Goal: Transaction & Acquisition: Purchase product/service

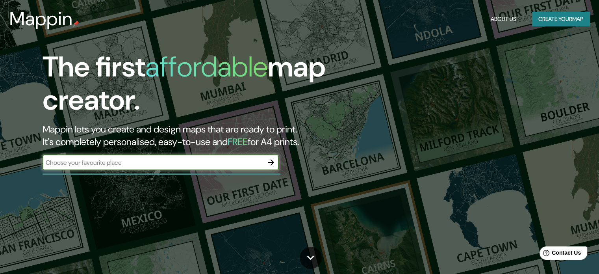
click at [214, 162] on input "text" at bounding box center [153, 162] width 221 height 9
type input "[PERSON_NAME] y [PERSON_NAME], [PERSON_NAME]"
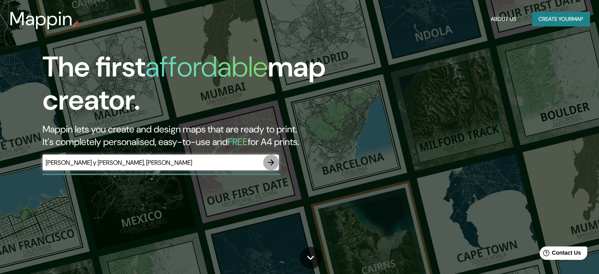
click at [271, 165] on icon "button" at bounding box center [270, 162] width 9 height 9
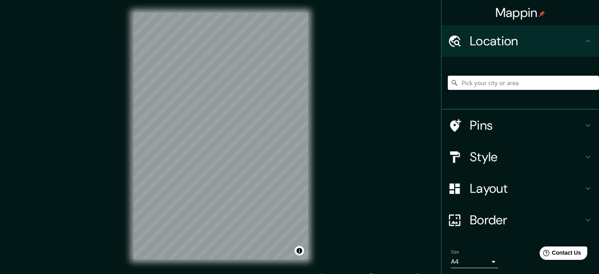
click at [516, 214] on h4 "Border" at bounding box center [526, 220] width 113 height 16
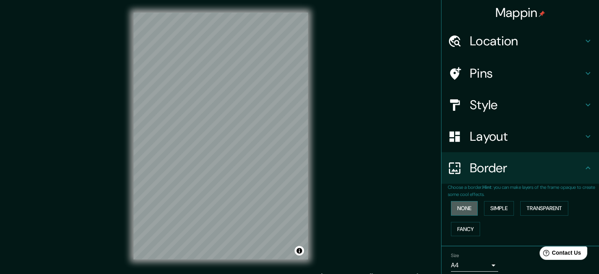
click at [463, 206] on button "None" at bounding box center [464, 208] width 27 height 15
click at [492, 208] on button "Simple" at bounding box center [499, 208] width 30 height 15
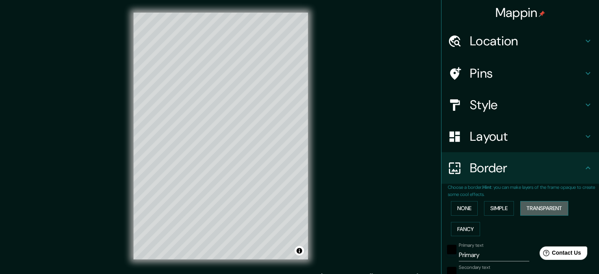
click at [528, 203] on button "Transparent" at bounding box center [545, 208] width 48 height 15
click at [459, 231] on button "Fancy" at bounding box center [465, 229] width 29 height 15
click at [461, 208] on button "None" at bounding box center [464, 208] width 27 height 15
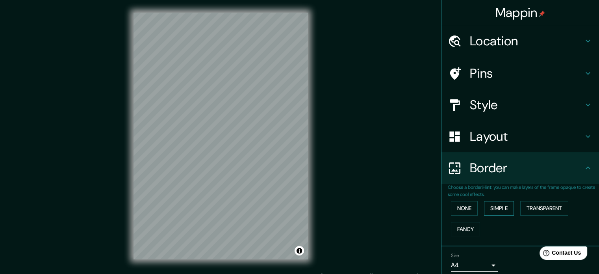
click at [501, 205] on button "Simple" at bounding box center [499, 208] width 30 height 15
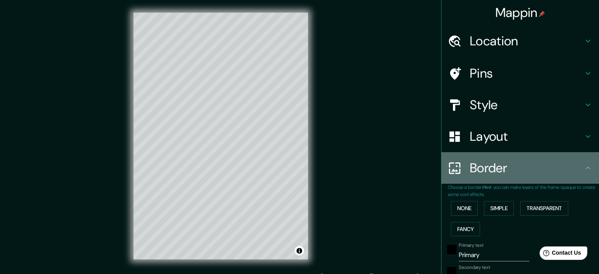
click at [572, 169] on h4 "Border" at bounding box center [526, 168] width 113 height 16
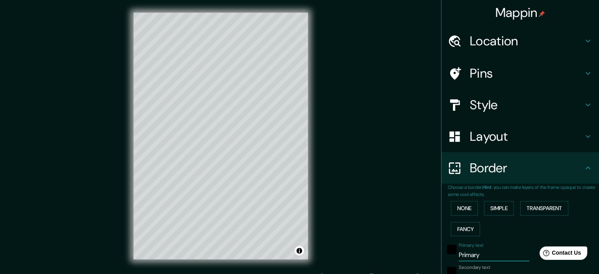
drag, startPoint x: 479, startPoint y: 256, endPoint x: 349, endPoint y: 258, distance: 130.1
click at [349, 258] on div "Mappin Location Pins Style Layout Border Choose a border. Hint : you can make l…" at bounding box center [299, 142] width 599 height 284
type input "r"
type input "177"
type input "35"
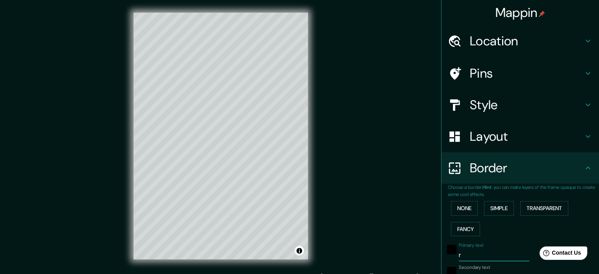
type input "r¿"
type input "177"
type input "35"
type input "r"
type input "177"
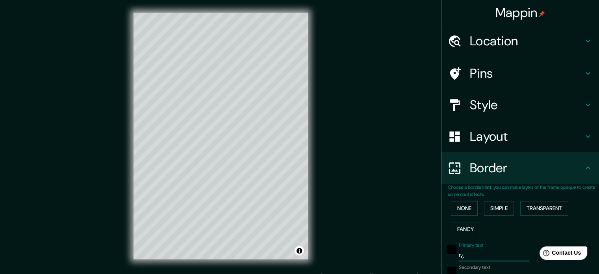
type input "35"
type input "177"
type input "35"
type input "M"
type input "177"
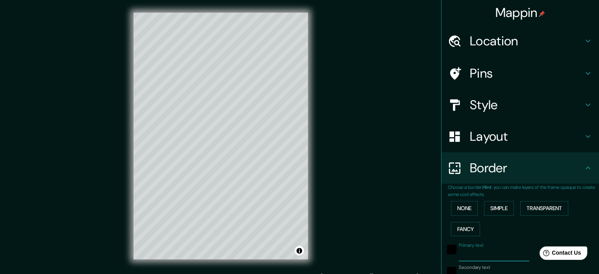
type input "35"
type input "Me"
type input "177"
type input "35"
type input "Men"
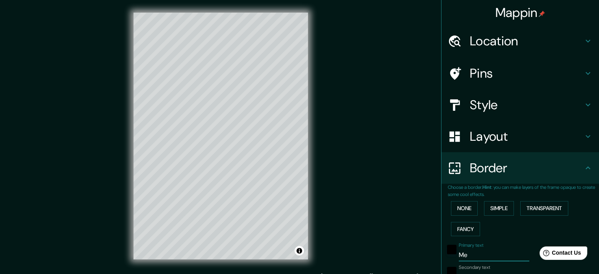
type input "177"
type input "35"
type input "Mend"
type input "177"
type input "35"
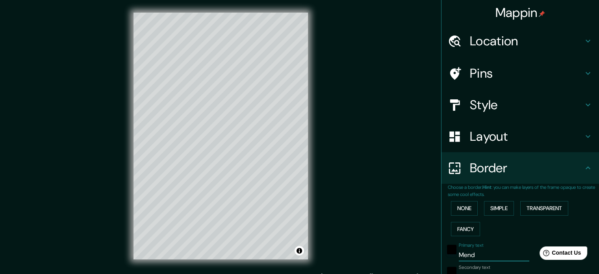
type input "Mendo"
type input "177"
type input "35"
type input "[PERSON_NAME]"
type input "177"
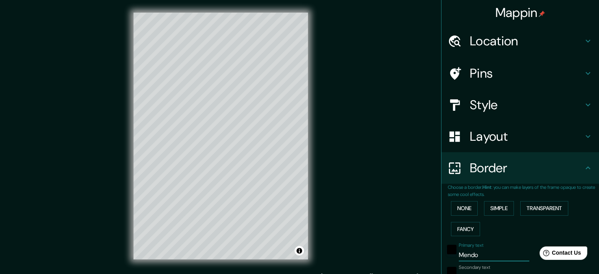
type input "35"
type input "[PERSON_NAME]"
type input "177"
type input "35"
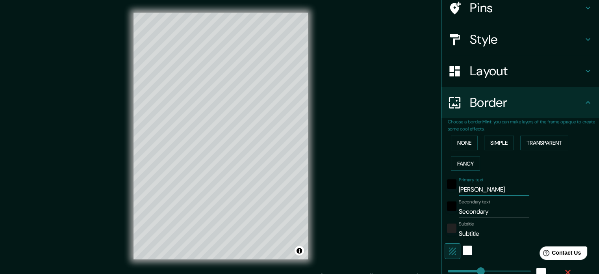
type input "[PERSON_NAME]"
drag, startPoint x: 501, startPoint y: 209, endPoint x: 398, endPoint y: 218, distance: 103.6
click at [398, 218] on div "Mappin Location Pins Style Layout Border Choose a border. Hint : you can make l…" at bounding box center [299, 142] width 599 height 284
type input "y"
type input "177"
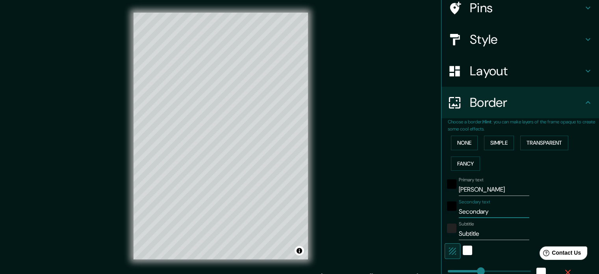
type input "35"
type input "y"
type input "177"
type input "35"
type input "y s"
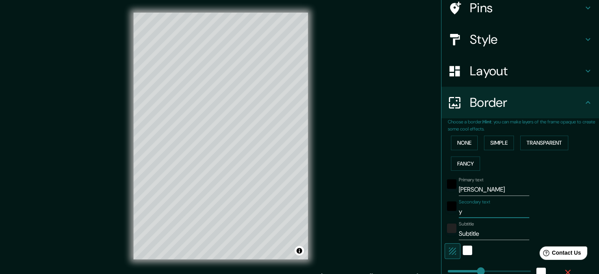
type input "177"
type input "35"
type input "y sa"
type input "177"
type input "35"
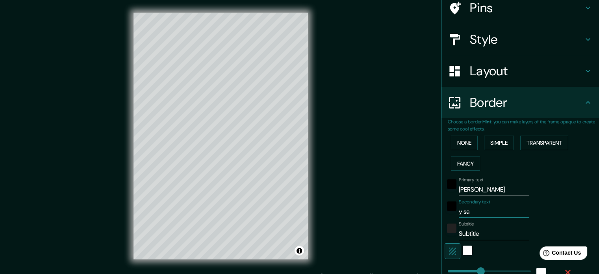
type input "y san"
type input "177"
type input "35"
type input "y sant"
type input "177"
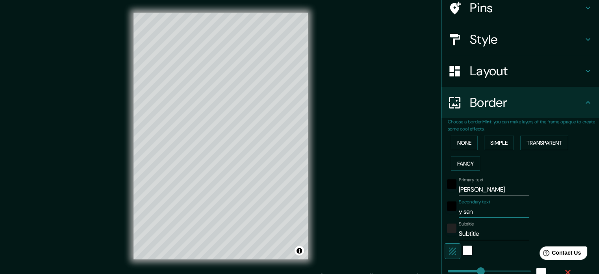
type input "35"
type input "y [DEMOGRAPHIC_DATA]"
type input "177"
type input "35"
type input "y [PERSON_NAME]"
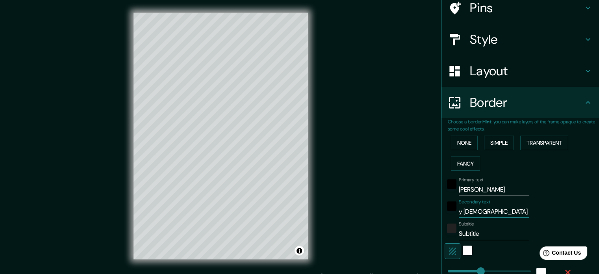
type input "177"
type input "35"
type input "y santiag"
type input "177"
type input "35"
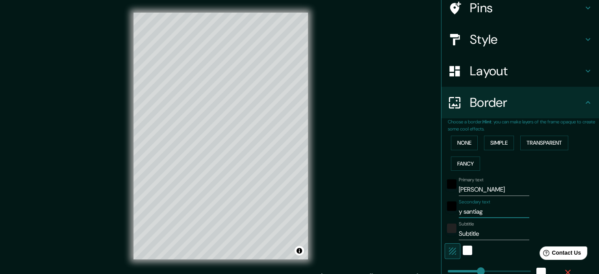
type input "y [PERSON_NAME]"
type input "177"
type input "35"
drag, startPoint x: 487, startPoint y: 209, endPoint x: 504, endPoint y: 207, distance: 17.8
click at [504, 207] on input "y [PERSON_NAME]" at bounding box center [494, 211] width 71 height 13
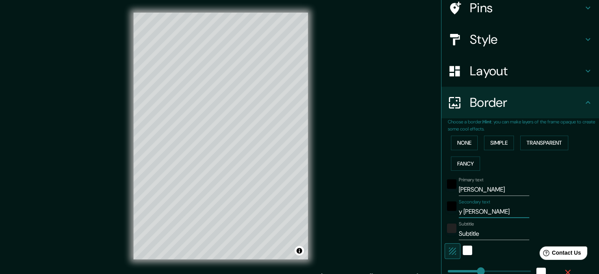
type input "y [PERSON_NAME]"
drag, startPoint x: 489, startPoint y: 192, endPoint x: 426, endPoint y: 197, distance: 63.2
click at [415, 189] on div "Mappin Location Pins Style Layout Border Choose a border. Hint : you can make l…" at bounding box center [299, 142] width 599 height 284
type input "177"
type input "35"
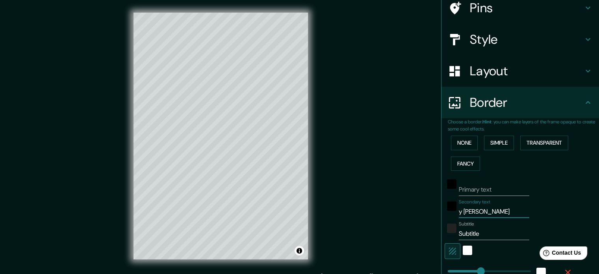
drag, startPoint x: 489, startPoint y: 212, endPoint x: 363, endPoint y: 208, distance: 126.2
click at [363, 208] on div "Mappin Location Pins Style Layout Border Choose a border. Hint : you can make l…" at bounding box center [299, 142] width 599 height 284
type input "m"
type input "177"
type input "35"
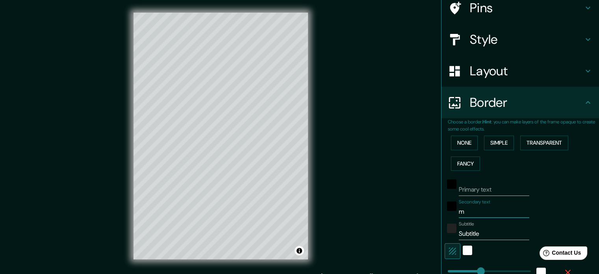
type input "me"
type input "177"
type input "35"
type input "men"
type input "177"
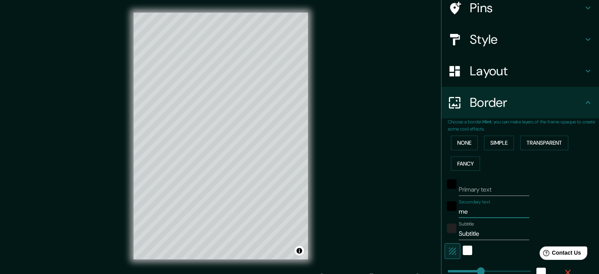
type input "35"
type input "mend"
type input "177"
type input "35"
type input "mendo"
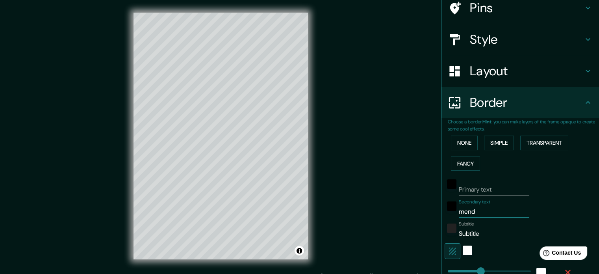
type input "177"
type input "35"
type input "[PERSON_NAME]"
type input "177"
type input "35"
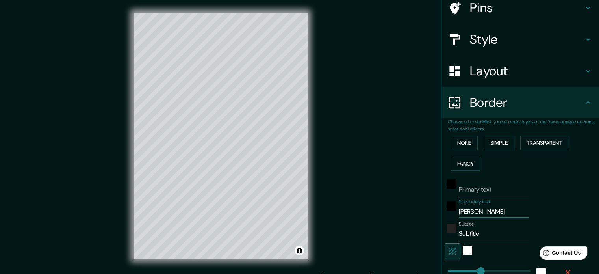
type input "[PERSON_NAME]"
type input "177"
type input "35"
type input "[PERSON_NAME]"
type input "177"
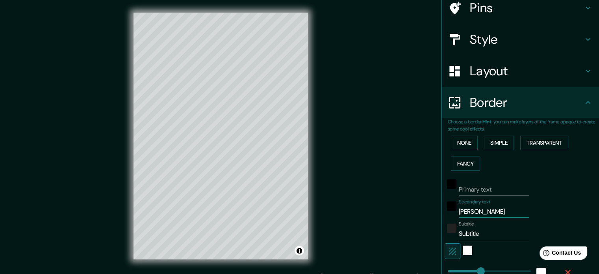
type input "35"
type input "[PERSON_NAME] y"
type input "177"
type input "35"
type input "[PERSON_NAME] y"
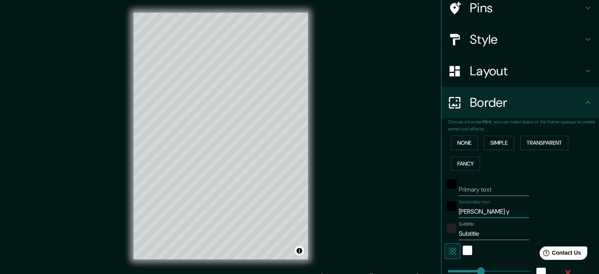
type input "177"
type input "35"
type input "[PERSON_NAME]"
type input "177"
type input "35"
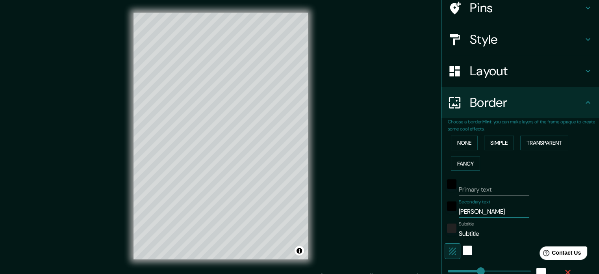
type input "[PERSON_NAME] y sa"
type input "177"
type input "35"
type input "[PERSON_NAME] y san"
type input "177"
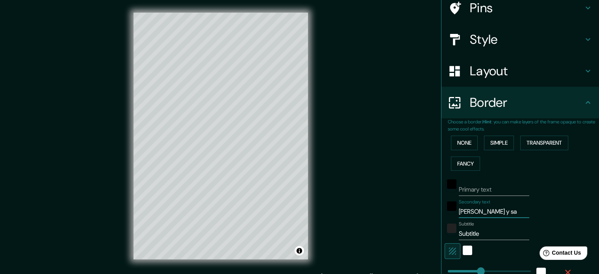
type input "35"
type input "[PERSON_NAME] y sant"
type input "177"
type input "35"
type input "mendoza y santi"
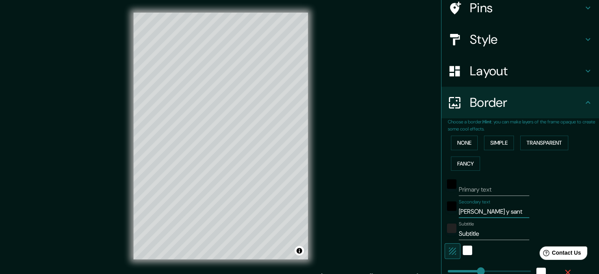
type input "177"
type input "35"
type input "[PERSON_NAME]"
type input "177"
type input "35"
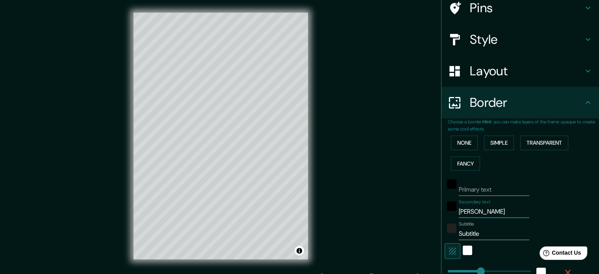
type input "[PERSON_NAME]"
type input "177"
type input "35"
type input "[PERSON_NAME][GEOGRAPHIC_DATA]"
type input "177"
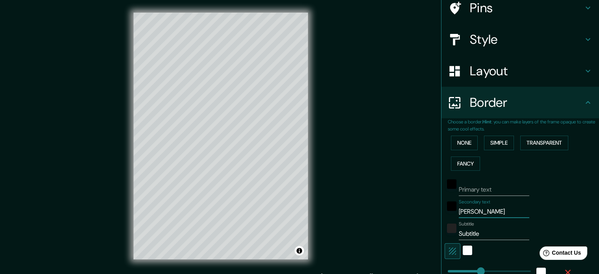
type input "35"
type input "[PERSON_NAME][GEOGRAPHIC_DATA]"
click at [285, 238] on div "Mappin Location Pins Style Layout Border Choose a border. Hint : you can make l…" at bounding box center [299, 142] width 599 height 284
type input "r"
type input "177"
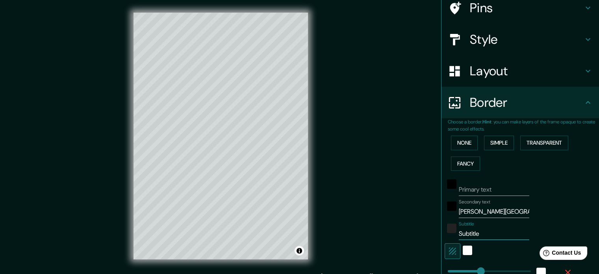
type input "35"
type input "ro"
type input "177"
type input "35"
type input "ros"
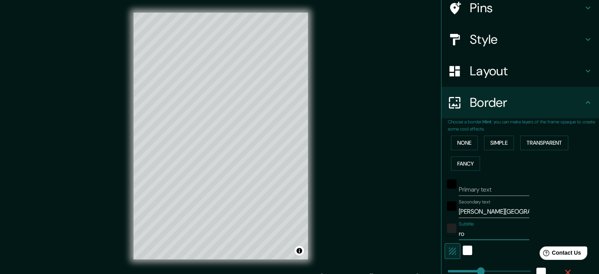
type input "177"
type input "35"
type input "[PERSON_NAME]"
type input "177"
type input "35"
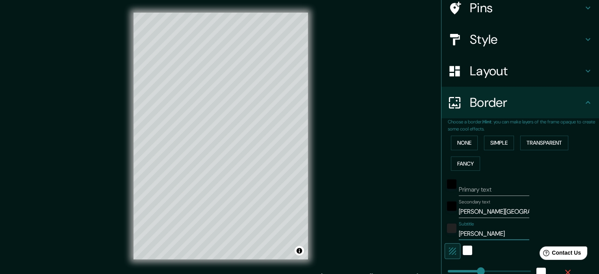
type input "[PERSON_NAME]"
type input "177"
type input "35"
type input "rosari"
type input "177"
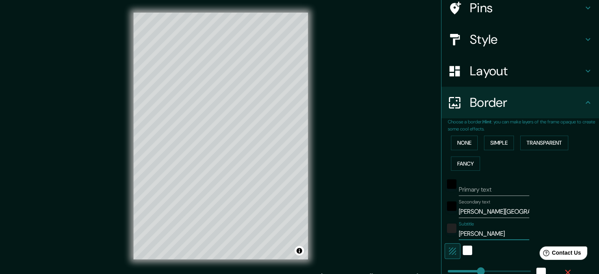
type input "35"
type input "[PERSON_NAME]"
type input "177"
type input "35"
click at [459, 232] on input "[PERSON_NAME]" at bounding box center [494, 233] width 71 height 13
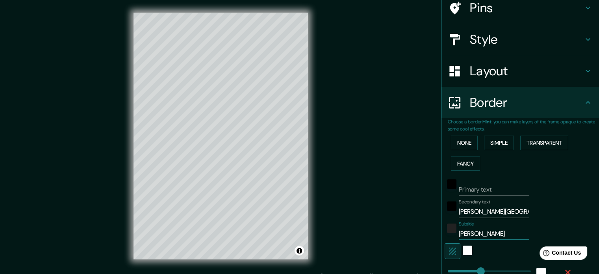
click at [459, 233] on input "[PERSON_NAME]" at bounding box center [494, 233] width 71 height 13
type input "osario"
type input "177"
type input "35"
type input "Rosario"
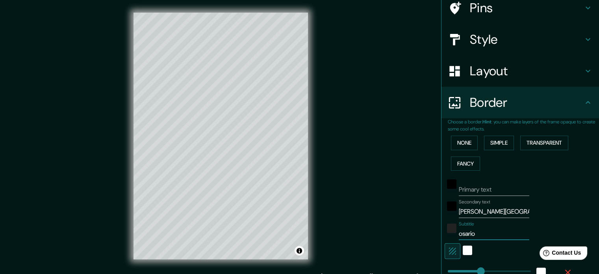
type input "177"
type input "35"
type input "Rosario"
click at [534, 222] on div "Subtitle [PERSON_NAME]" at bounding box center [509, 230] width 129 height 19
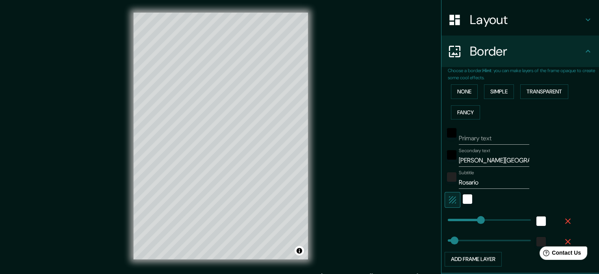
scroll to position [131, 0]
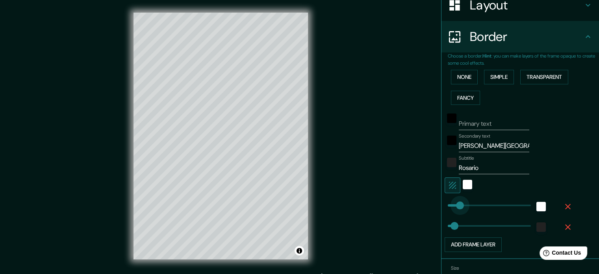
type input "30"
drag, startPoint x: 468, startPoint y: 208, endPoint x: 448, endPoint y: 205, distance: 20.7
type input "35"
type input "72"
drag, startPoint x: 451, startPoint y: 203, endPoint x: 456, endPoint y: 203, distance: 4.3
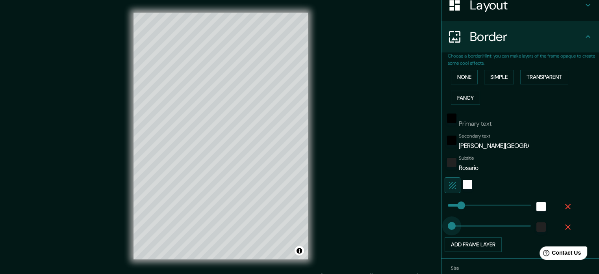
type input "0"
drag, startPoint x: 450, startPoint y: 222, endPoint x: 421, endPoint y: 222, distance: 29.2
type input "43"
drag, startPoint x: 445, startPoint y: 229, endPoint x: 450, endPoint y: 229, distance: 5.2
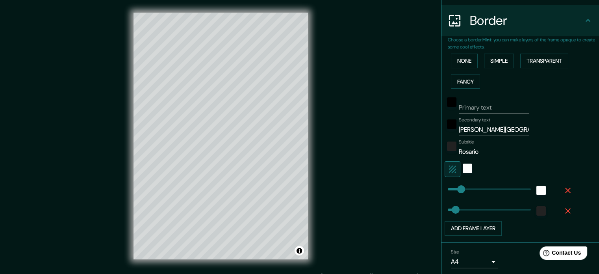
scroll to position [173, 0]
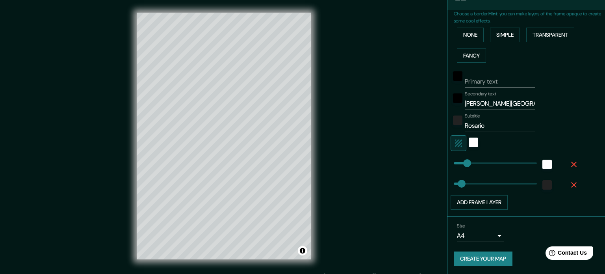
click at [486, 231] on body "Mappin Location Pins Style Layout Border Choose a border. Hint : you can make l…" at bounding box center [302, 137] width 605 height 274
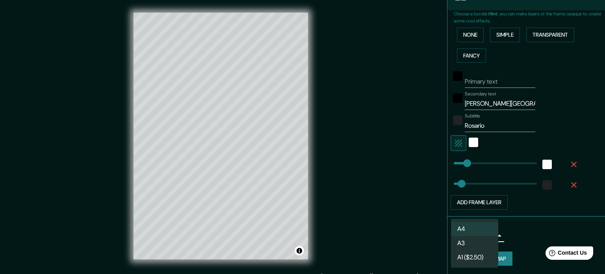
click at [486, 241] on li "A3" at bounding box center [474, 243] width 47 height 14
type input "a4"
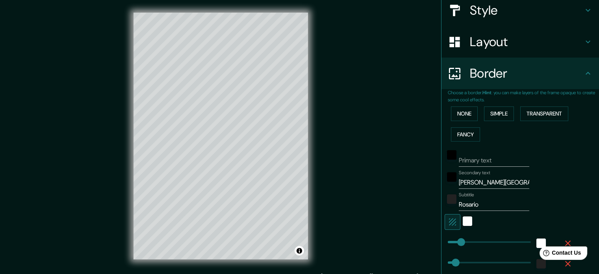
scroll to position [42, 0]
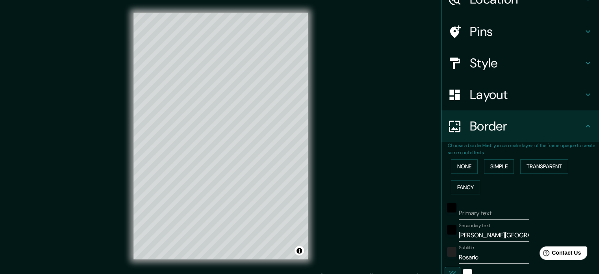
click at [567, 134] on h4 "Border" at bounding box center [526, 126] width 113 height 16
click at [585, 125] on icon at bounding box center [588, 125] width 9 height 9
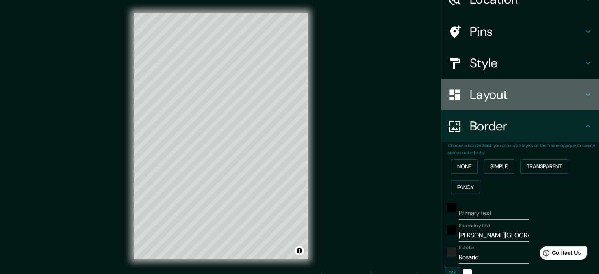
click at [589, 97] on div "Layout" at bounding box center [521, 95] width 158 height 32
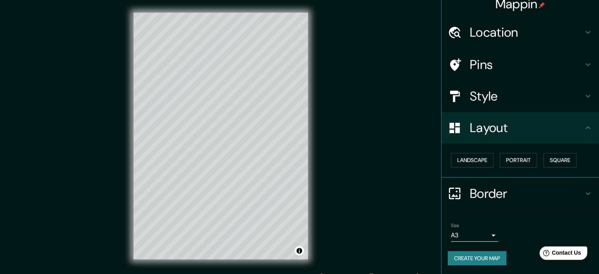
scroll to position [9, 0]
click at [473, 158] on button "Landscape" at bounding box center [472, 160] width 43 height 15
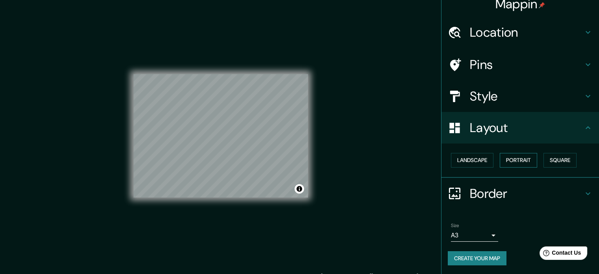
click at [506, 162] on button "Portrait" at bounding box center [518, 160] width 37 height 15
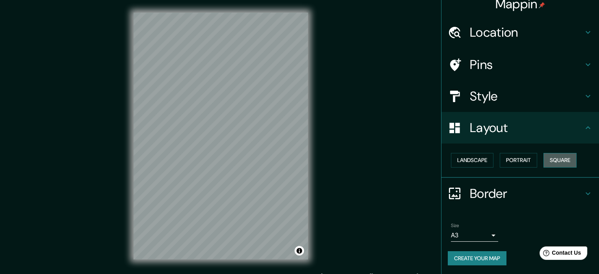
click at [553, 159] on button "Square" at bounding box center [560, 160] width 33 height 15
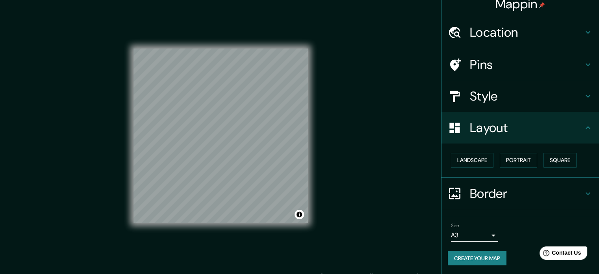
click at [503, 67] on h4 "Pins" at bounding box center [526, 65] width 113 height 16
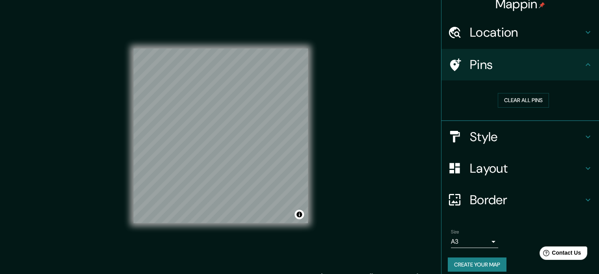
drag, startPoint x: 530, startPoint y: 69, endPoint x: 526, endPoint y: 41, distance: 27.4
click at [530, 68] on h4 "Pins" at bounding box center [526, 65] width 113 height 16
click at [532, 32] on h4 "Location" at bounding box center [526, 32] width 113 height 16
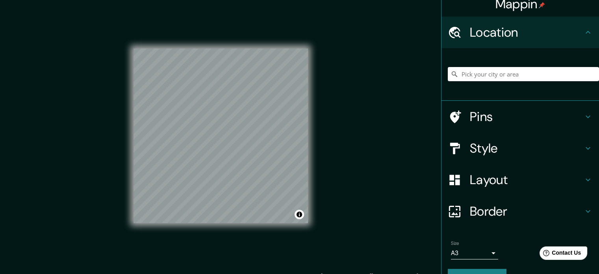
drag, startPoint x: 542, startPoint y: 32, endPoint x: 541, endPoint y: 53, distance: 20.9
click at [542, 32] on h4 "Location" at bounding box center [526, 32] width 113 height 16
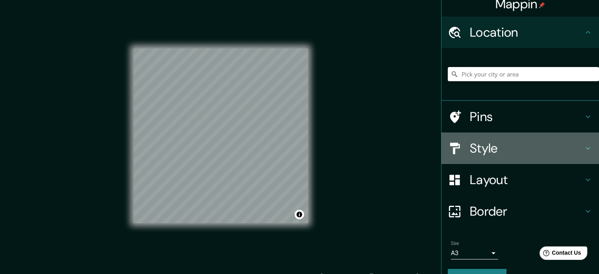
click at [530, 143] on h4 "Style" at bounding box center [526, 148] width 113 height 16
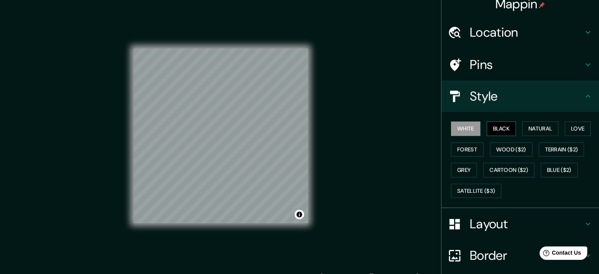
click at [498, 124] on button "Black" at bounding box center [502, 128] width 30 height 15
click at [534, 133] on button "Natural" at bounding box center [540, 128] width 36 height 15
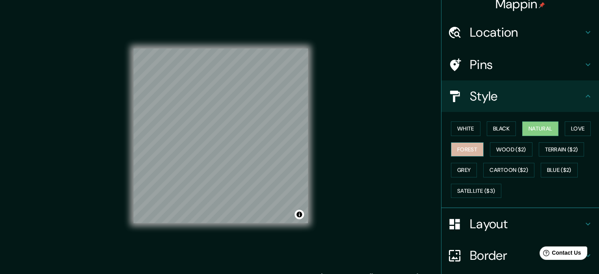
click at [464, 146] on button "Forest" at bounding box center [467, 149] width 33 height 15
click at [485, 255] on h4 "Border" at bounding box center [526, 255] width 113 height 16
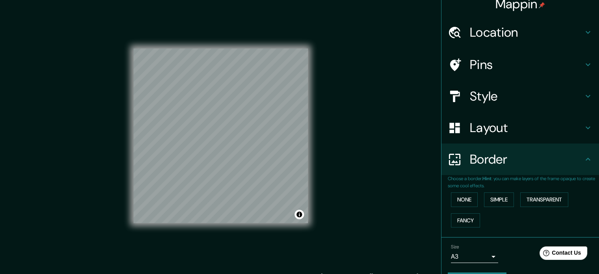
click at [496, 143] on div "Layout" at bounding box center [521, 128] width 158 height 32
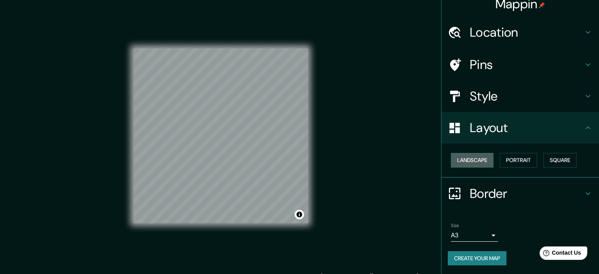
click at [456, 155] on button "Landscape" at bounding box center [472, 160] width 43 height 15
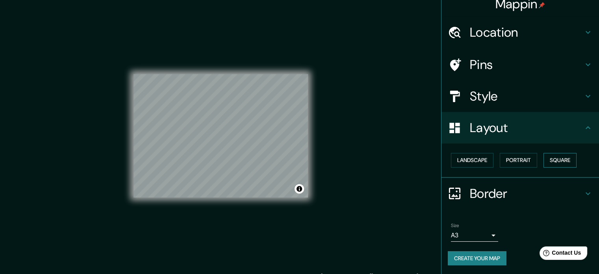
click at [545, 162] on button "Square" at bounding box center [560, 160] width 33 height 15
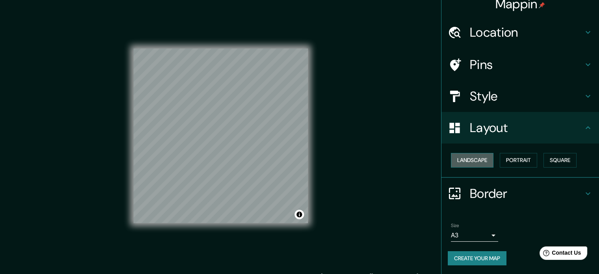
click at [474, 156] on button "Landscape" at bounding box center [472, 160] width 43 height 15
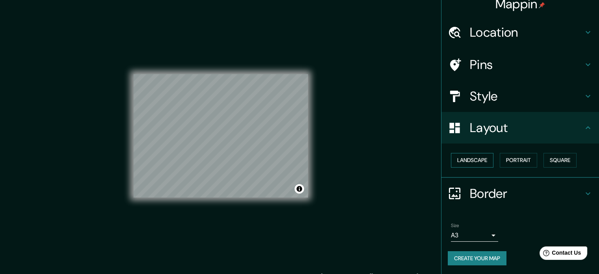
click at [474, 156] on button "Landscape" at bounding box center [472, 160] width 43 height 15
click at [531, 166] on button "Portrait" at bounding box center [518, 160] width 37 height 15
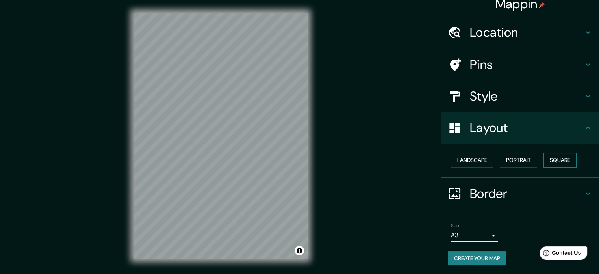
click at [558, 163] on button "Square" at bounding box center [560, 160] width 33 height 15
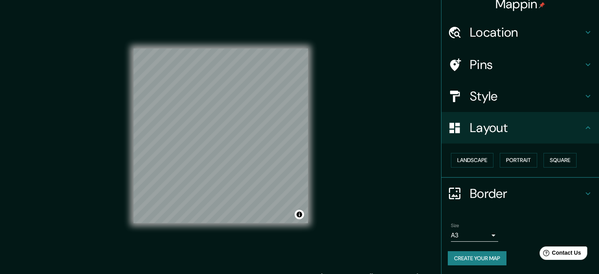
click at [582, 135] on div "Layout" at bounding box center [521, 128] width 158 height 32
click at [519, 156] on button "Portrait" at bounding box center [518, 160] width 37 height 15
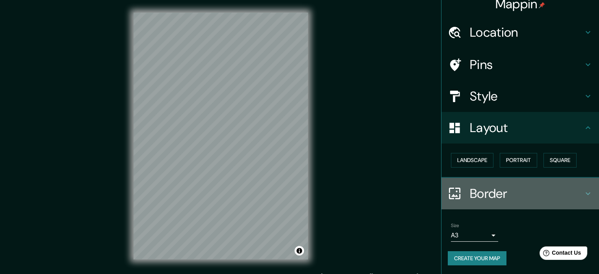
click at [545, 190] on h4 "Border" at bounding box center [526, 194] width 113 height 16
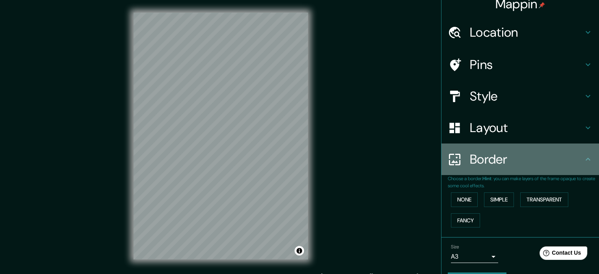
click at [576, 162] on h4 "Border" at bounding box center [526, 159] width 113 height 16
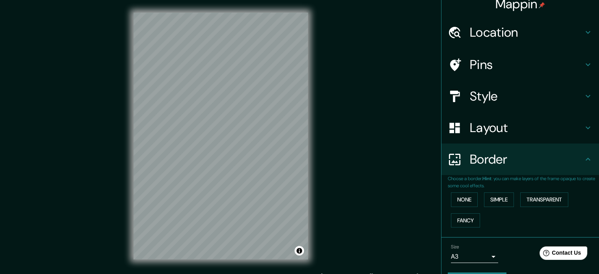
click at [558, 54] on div "Pins" at bounding box center [521, 65] width 158 height 32
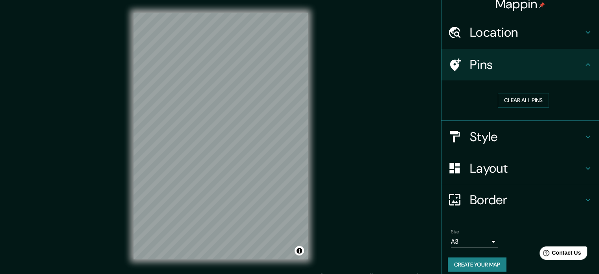
click at [541, 138] on h4 "Style" at bounding box center [526, 137] width 113 height 16
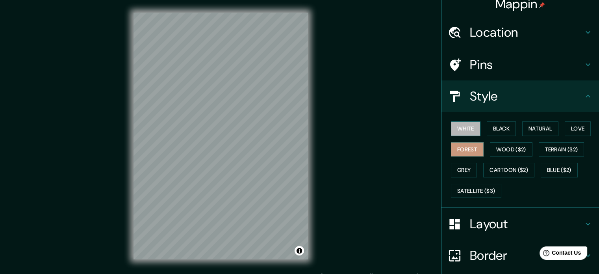
click at [460, 128] on button "White" at bounding box center [466, 128] width 30 height 15
click at [546, 131] on button "Natural" at bounding box center [540, 128] width 36 height 15
click at [515, 128] on div "White Black Natural Love Forest Wood ($2) Terrain ($2) Grey Cartoon ($2) Blue (…" at bounding box center [523, 159] width 151 height 83
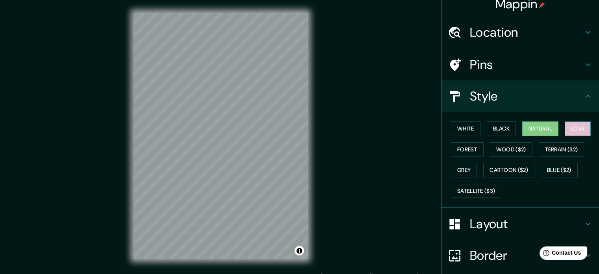
click at [575, 129] on button "Love" at bounding box center [578, 128] width 26 height 15
click at [463, 151] on button "Forest" at bounding box center [467, 149] width 33 height 15
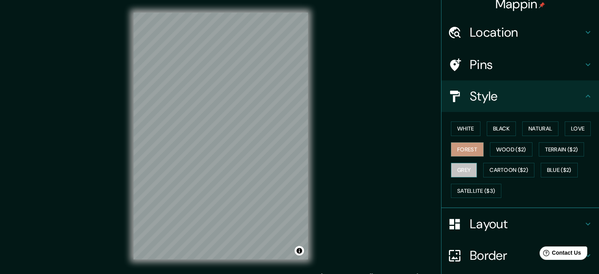
click at [467, 170] on button "Grey" at bounding box center [464, 170] width 26 height 15
click at [461, 142] on button "Forest" at bounding box center [467, 149] width 33 height 15
click at [567, 105] on div "Style" at bounding box center [521, 96] width 158 height 32
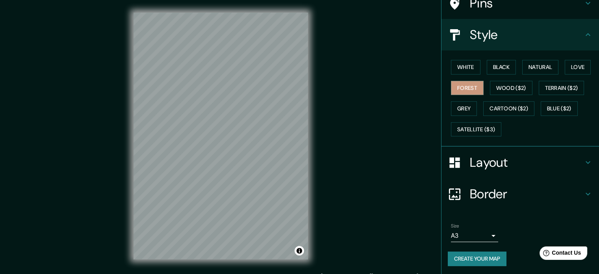
click at [524, 171] on div "Layout" at bounding box center [521, 163] width 158 height 32
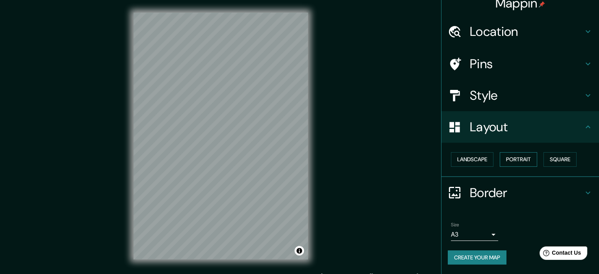
scroll to position [9, 0]
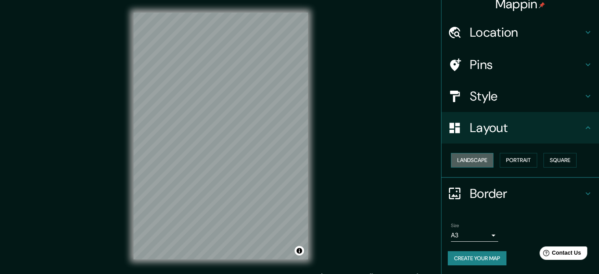
click at [480, 164] on button "Landscape" at bounding box center [472, 160] width 43 height 15
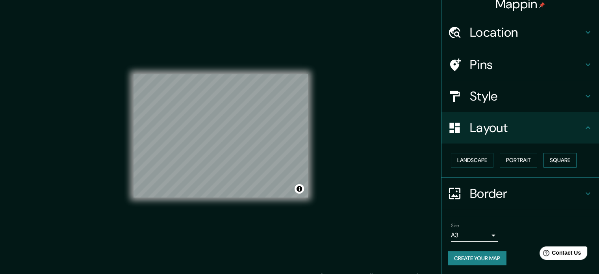
click at [552, 156] on button "Square" at bounding box center [560, 160] width 33 height 15
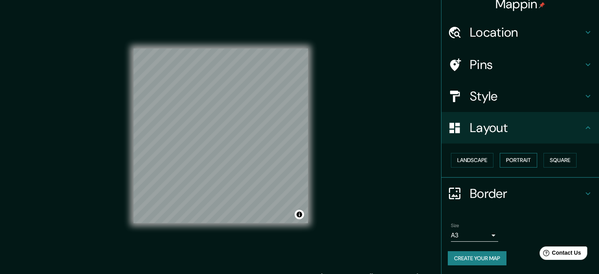
click at [524, 161] on button "Portrait" at bounding box center [518, 160] width 37 height 15
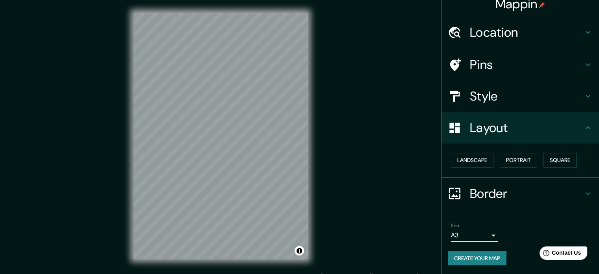
click at [563, 129] on h4 "Layout" at bounding box center [526, 128] width 113 height 16
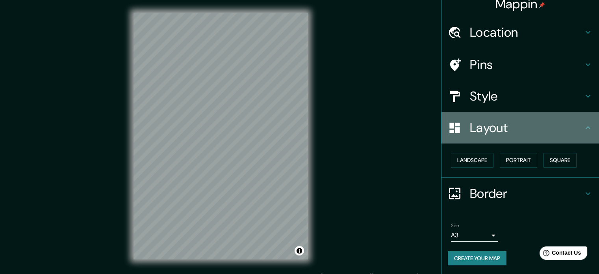
click at [584, 123] on icon at bounding box center [588, 127] width 9 height 9
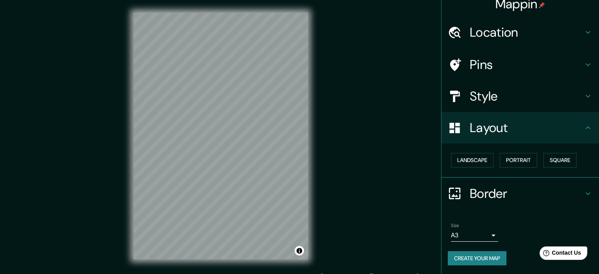
click at [591, 190] on div "Border" at bounding box center [521, 194] width 158 height 32
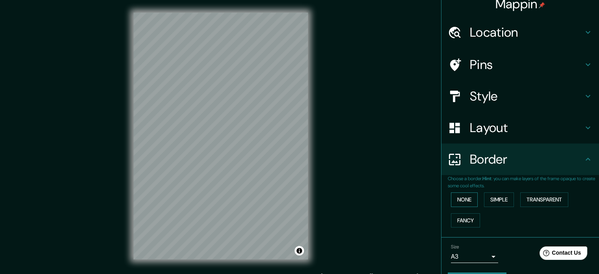
click at [461, 200] on button "None" at bounding box center [464, 199] width 27 height 15
click at [500, 203] on button "Simple" at bounding box center [499, 199] width 30 height 15
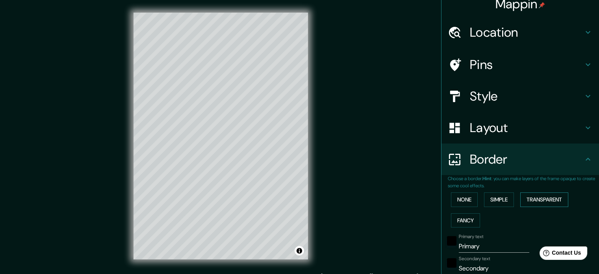
click at [528, 202] on button "Transparent" at bounding box center [545, 199] width 48 height 15
click at [469, 222] on button "Fancy" at bounding box center [465, 220] width 29 height 15
click at [463, 200] on button "None" at bounding box center [464, 199] width 27 height 15
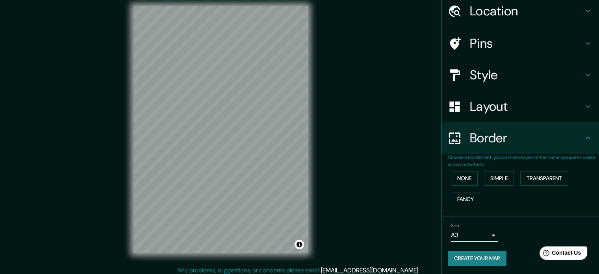
scroll to position [10, 0]
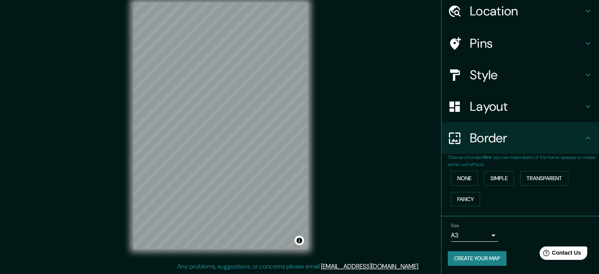
click at [491, 255] on button "Create your map" at bounding box center [477, 258] width 59 height 15
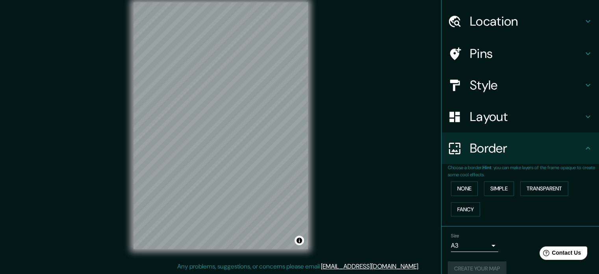
scroll to position [30, 0]
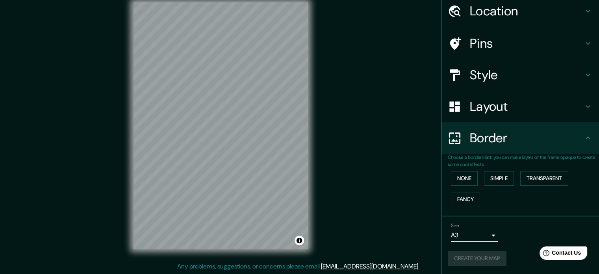
click at [478, 262] on div "Create your map" at bounding box center [520, 258] width 145 height 15
click at [485, 255] on div "Create your map" at bounding box center [520, 258] width 145 height 15
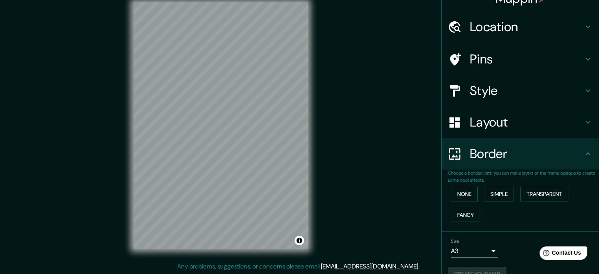
scroll to position [0, 0]
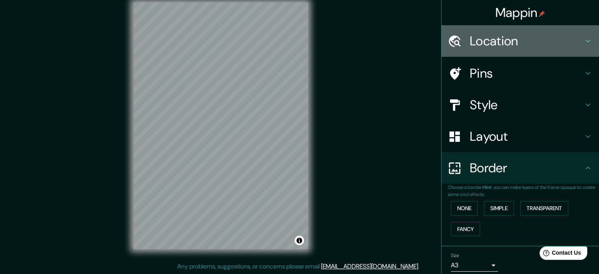
click at [521, 38] on h4 "Location" at bounding box center [526, 41] width 113 height 16
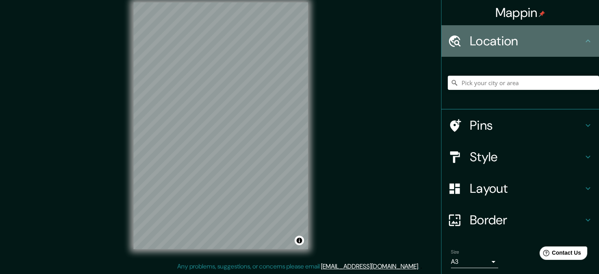
click at [524, 37] on h4 "Location" at bounding box center [526, 41] width 113 height 16
